Goal: Information Seeking & Learning: Learn about a topic

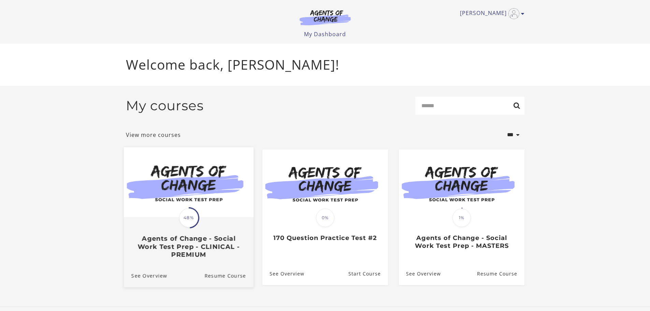
click at [200, 184] on img at bounding box center [188, 182] width 130 height 70
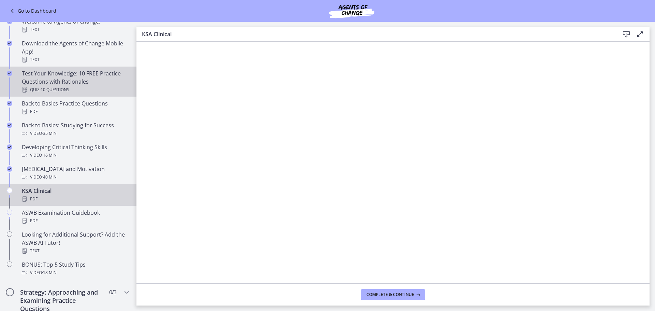
scroll to position [171, 0]
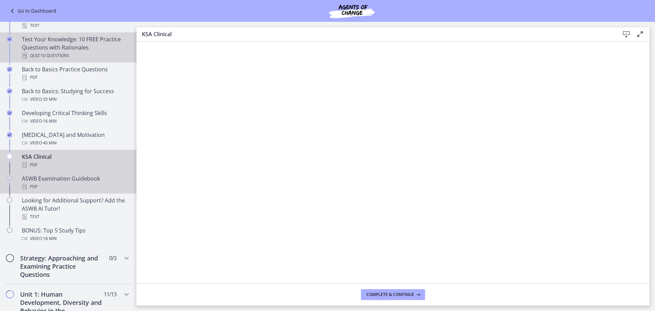
click at [68, 182] on div "ASWB Examination Guidebook PDF" at bounding box center [75, 182] width 106 height 16
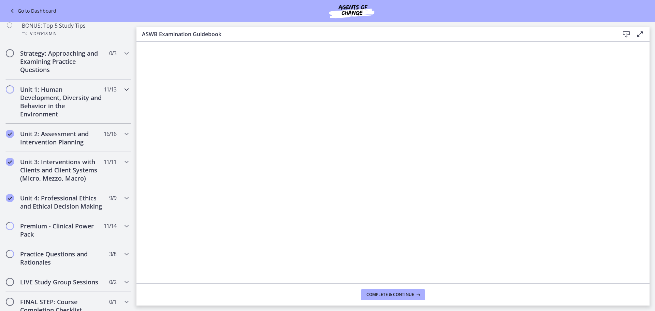
scroll to position [409, 0]
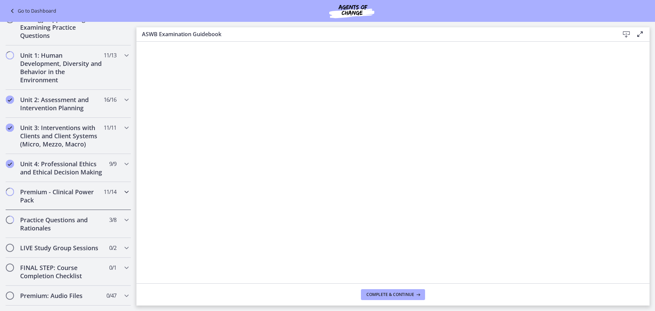
click at [60, 202] on h2 "Premium - Clinical Power Pack" at bounding box center [61, 196] width 83 height 16
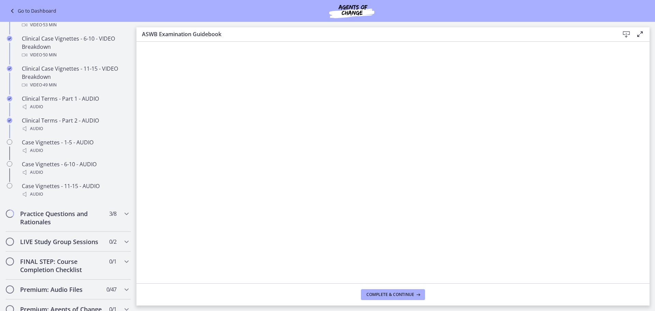
scroll to position [514, 0]
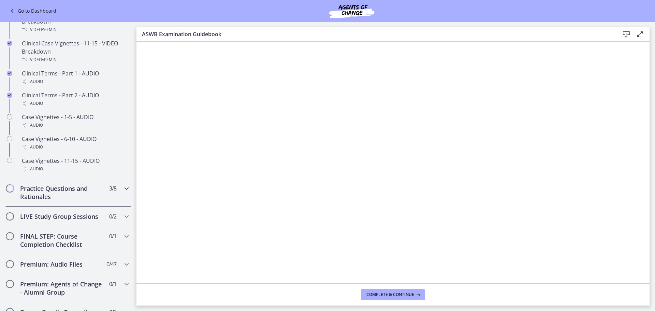
click at [60, 200] on h2 "Practice Questions and Rationales" at bounding box center [61, 192] width 83 height 16
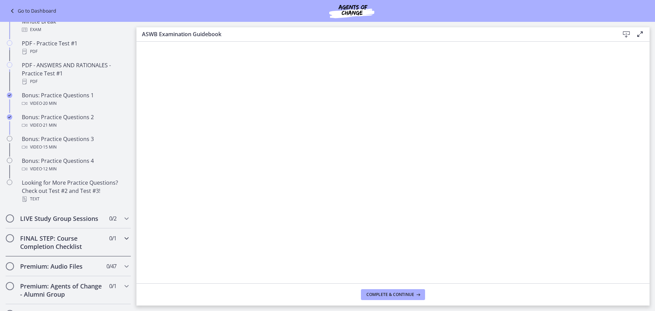
scroll to position [372, 0]
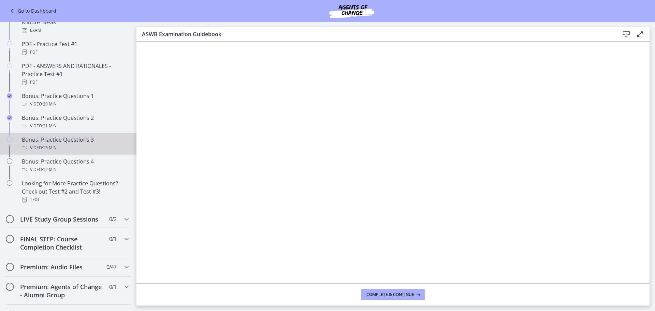
click at [57, 148] on div "Bonus: Practice Questions 3 Video · 15 min" at bounding box center [75, 143] width 106 height 16
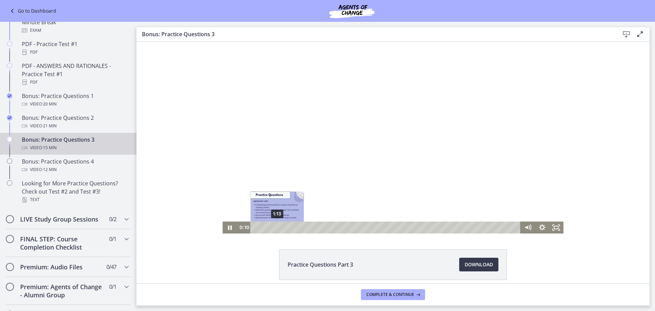
click at [275, 227] on div "1:13" at bounding box center [387, 227] width 262 height 12
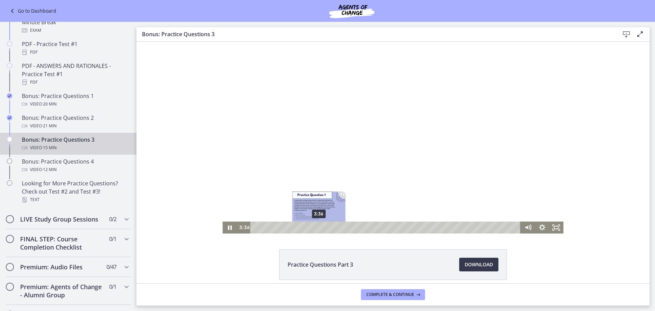
click at [316, 227] on div "3:36" at bounding box center [387, 227] width 262 height 12
click at [226, 230] on icon "Pause" at bounding box center [229, 227] width 17 height 14
click at [226, 230] on icon "Play Video" at bounding box center [230, 227] width 14 height 12
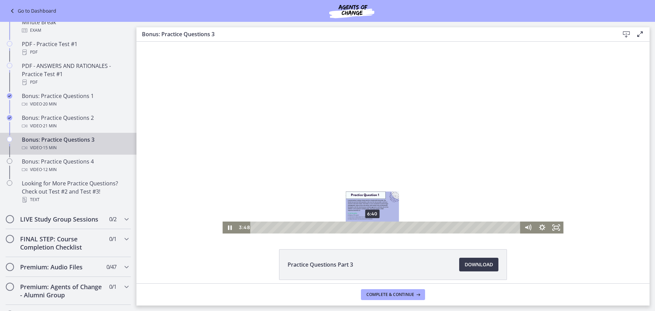
click at [370, 227] on div "6:40" at bounding box center [387, 227] width 262 height 12
click at [377, 226] on div "7:04" at bounding box center [387, 227] width 262 height 12
click at [230, 228] on icon "Pause" at bounding box center [229, 227] width 17 height 14
click at [228, 229] on icon "Play Video" at bounding box center [230, 227] width 17 height 14
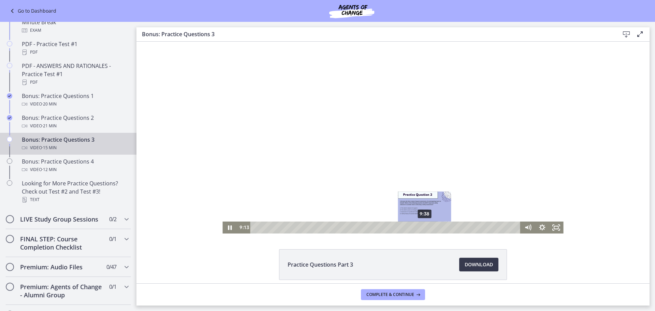
click at [422, 227] on div "9:38" at bounding box center [387, 227] width 262 height 12
click at [435, 228] on div "10:21" at bounding box center [387, 227] width 262 height 12
click at [229, 229] on icon "Pause" at bounding box center [229, 227] width 14 height 12
click at [229, 228] on icon "Play Video" at bounding box center [231, 227] width 4 height 5
click at [449, 227] on div "11:09" at bounding box center [387, 227] width 262 height 12
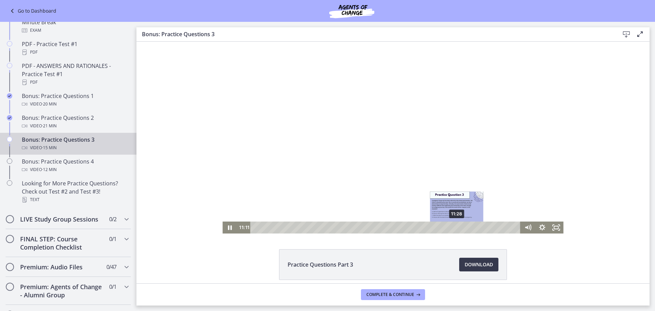
click at [454, 227] on div "11:28" at bounding box center [387, 227] width 262 height 12
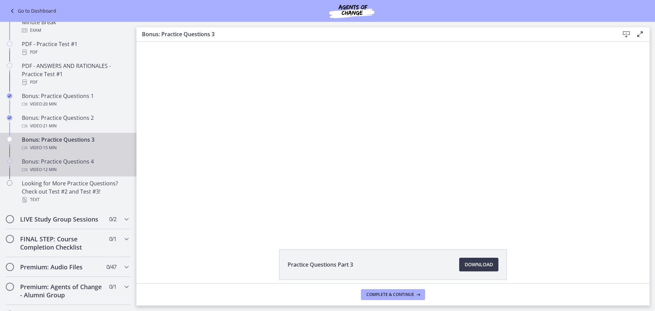
click at [42, 174] on span "· 12 min" at bounding box center [49, 169] width 15 height 8
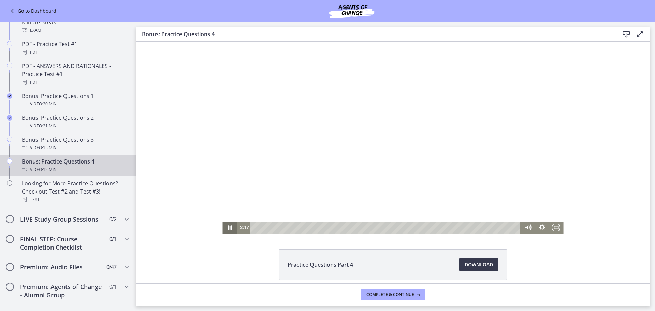
click at [225, 229] on icon "Pause" at bounding box center [229, 227] width 14 height 12
click at [363, 228] on div "5:14" at bounding box center [387, 227] width 262 height 12
click at [229, 228] on icon "Play Video" at bounding box center [231, 227] width 4 height 5
click at [376, 227] on div "5:51" at bounding box center [387, 227] width 262 height 12
click at [228, 225] on icon "Pause" at bounding box center [229, 227] width 14 height 12
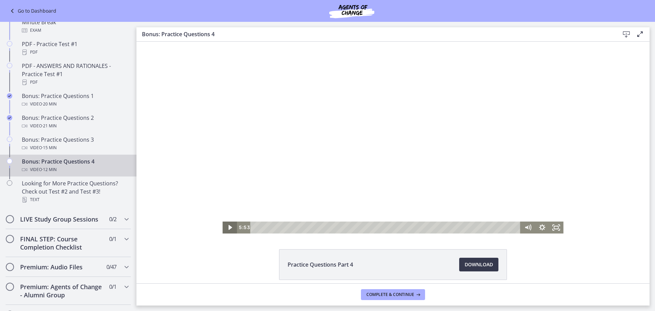
click at [228, 230] on icon "Play Video" at bounding box center [230, 227] width 14 height 12
click at [395, 228] on div "6:43" at bounding box center [387, 227] width 262 height 12
click at [423, 228] on div "8:04" at bounding box center [387, 227] width 262 height 12
click at [435, 227] on div "8:37" at bounding box center [387, 227] width 262 height 12
click at [228, 229] on icon "Pause" at bounding box center [230, 227] width 5 height 5
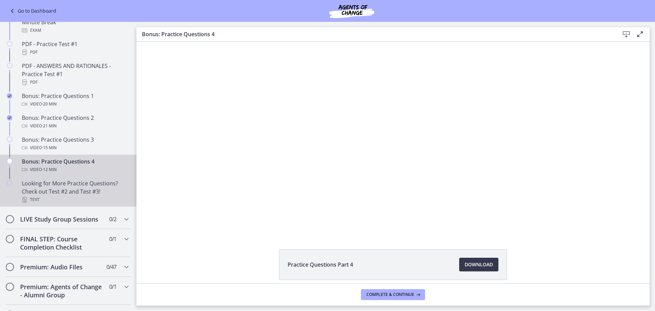
click at [53, 203] on div "Looking for More Practice Questions? Check out Test #2 and Test #3! Text" at bounding box center [75, 191] width 106 height 25
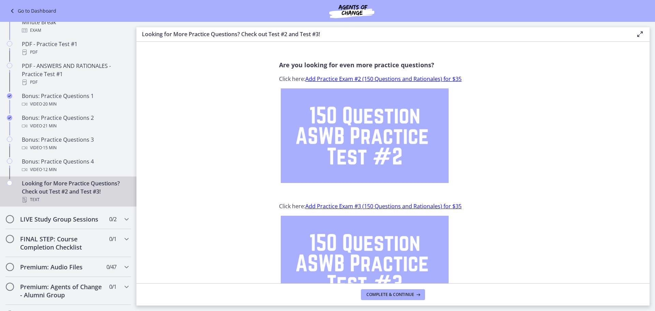
click at [345, 128] on img at bounding box center [365, 135] width 168 height 94
click at [70, 197] on div "Looking for More Practice Questions? Check out Test #2 and Test #3! Text" at bounding box center [75, 191] width 106 height 25
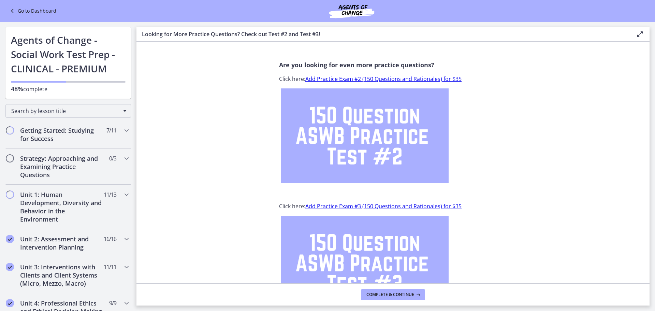
click at [33, 14] on link "Go to Dashboard" at bounding box center [32, 11] width 48 height 8
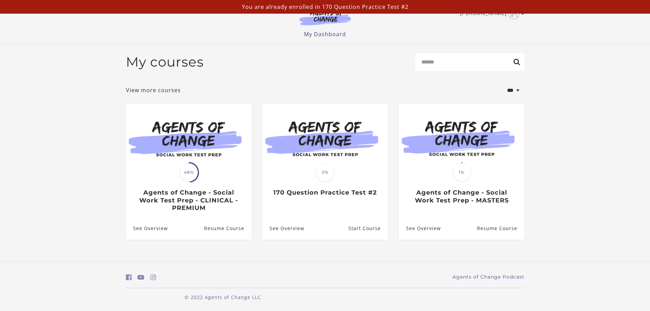
scroll to position [2, 0]
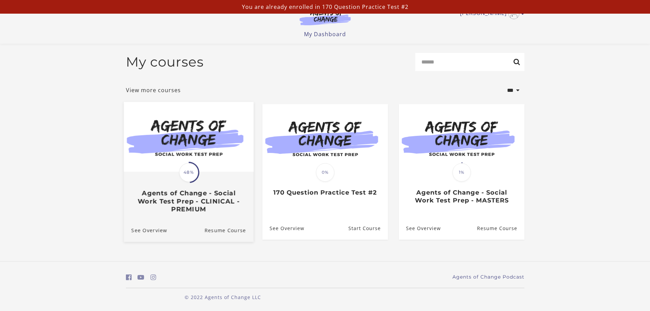
click at [175, 138] on img at bounding box center [188, 137] width 130 height 70
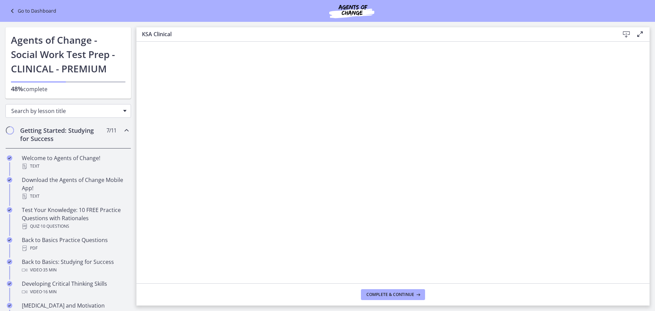
click at [47, 114] on span "Search by lesson title" at bounding box center [65, 111] width 108 height 8
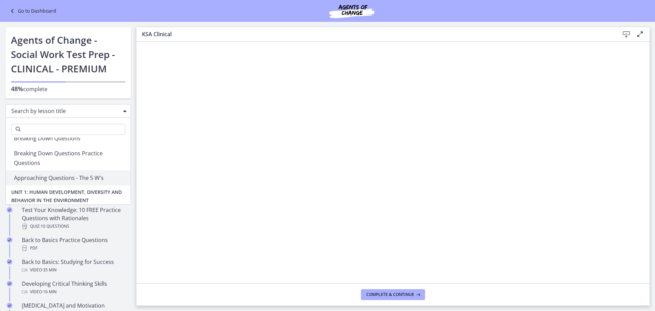
scroll to position [205, 0]
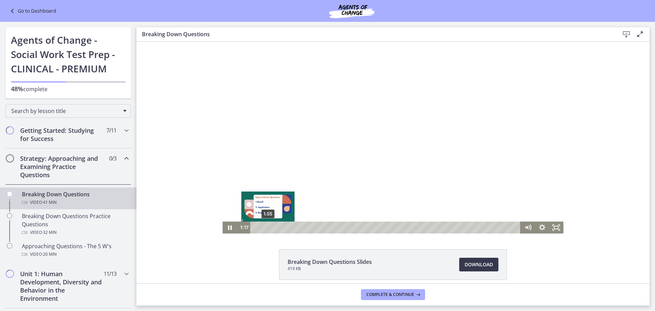
click at [265, 229] on div "1:55" at bounding box center [387, 227] width 262 height 12
click at [289, 228] on div "5:37" at bounding box center [387, 227] width 262 height 12
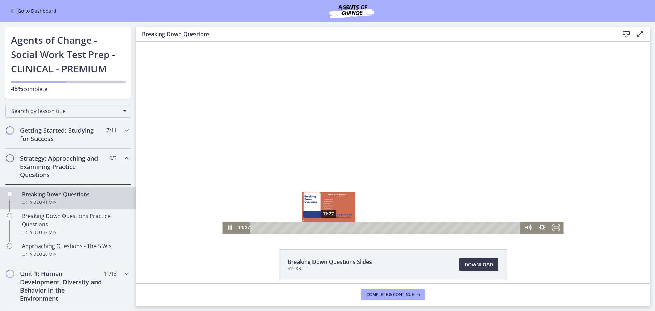
click at [326, 227] on div "11:27" at bounding box center [387, 227] width 262 height 12
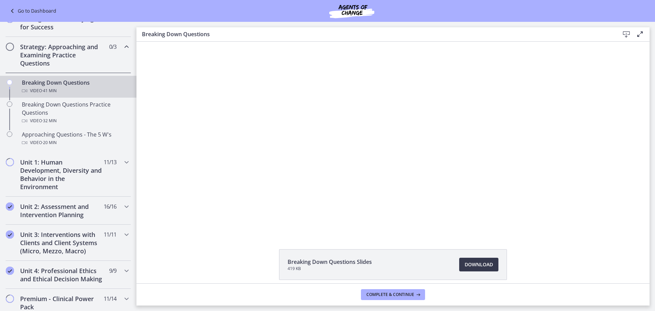
scroll to position [111, 0]
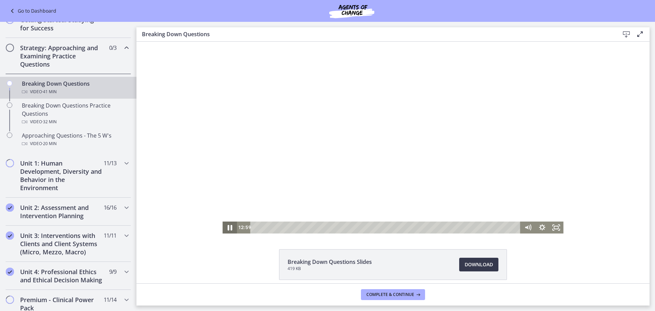
click at [230, 228] on icon "Pause" at bounding box center [229, 227] width 17 height 14
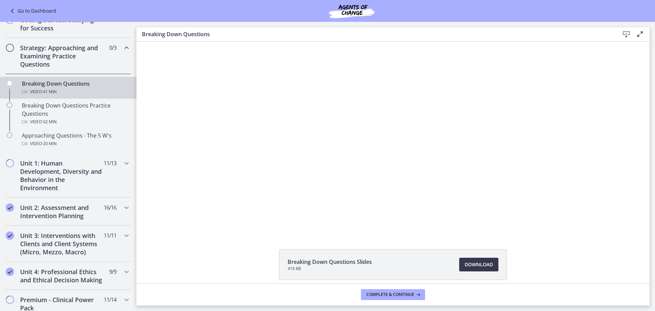
click at [36, 11] on link "Go to Dashboard" at bounding box center [32, 11] width 48 height 8
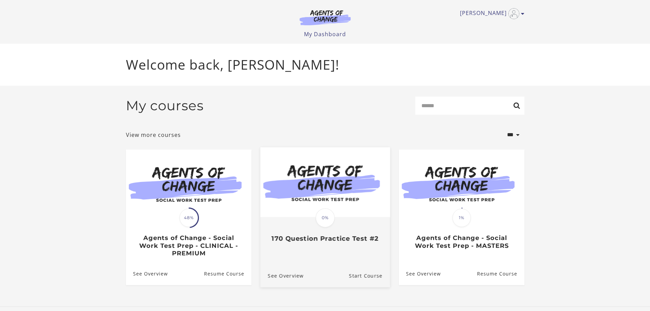
click at [331, 198] on img at bounding box center [325, 182] width 130 height 70
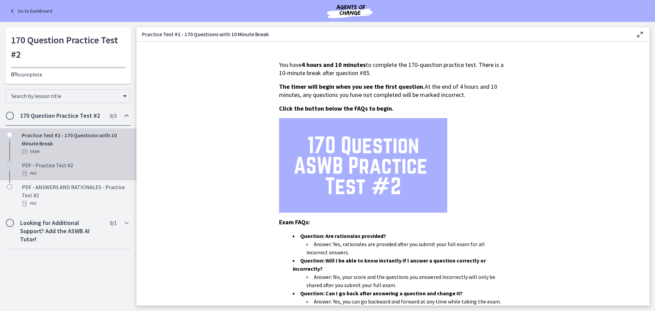
click at [43, 165] on div "PDF - Practice Test #2 PDF" at bounding box center [75, 169] width 106 height 16
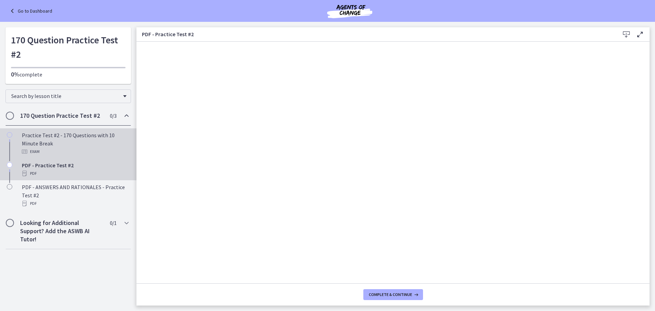
click at [65, 148] on div "Exam" at bounding box center [75, 151] width 106 height 8
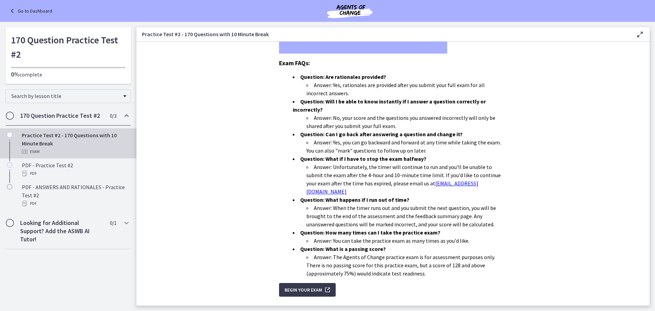
scroll to position [169, 0]
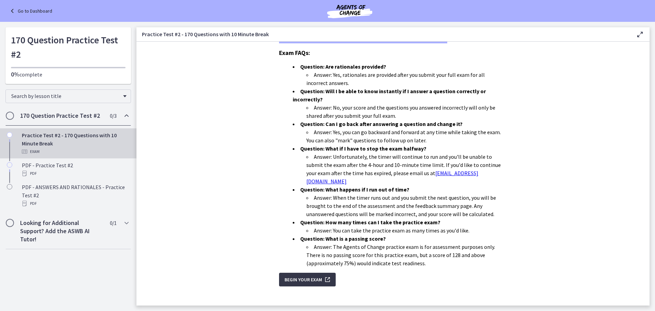
click at [322, 275] on icon "submit" at bounding box center [327, 279] width 10 height 8
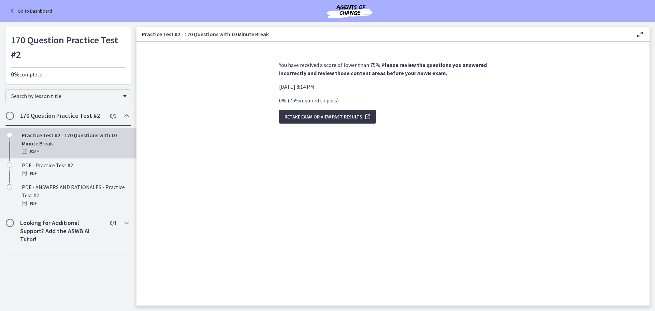
click at [316, 118] on span "Retake Exam OR View Past Results" at bounding box center [323, 117] width 78 height 8
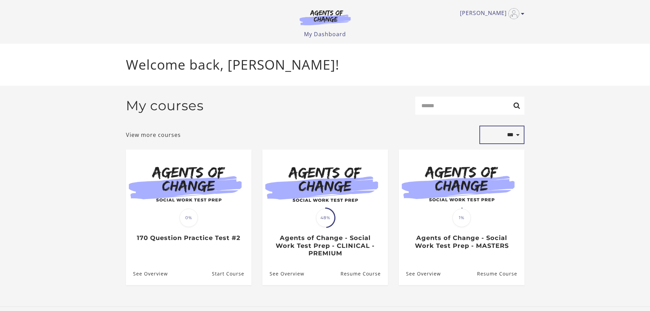
click at [518, 135] on select "**********" at bounding box center [501, 135] width 45 height 18
click at [479, 127] on select "**********" at bounding box center [501, 135] width 45 height 18
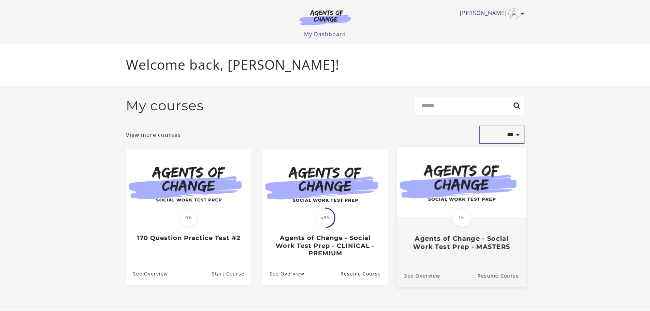
scroll to position [3, 0]
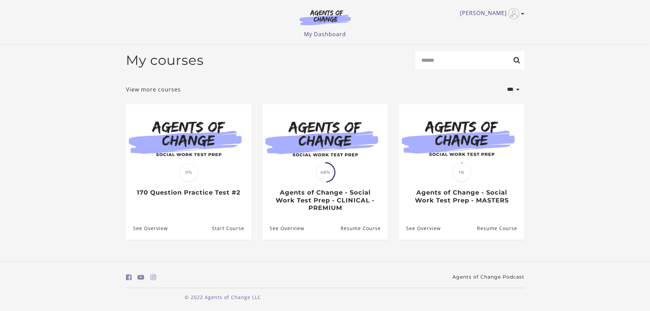
click at [503, 278] on link "Agents of Change Podcast" at bounding box center [488, 276] width 72 height 7
